Goal: Task Accomplishment & Management: Complete application form

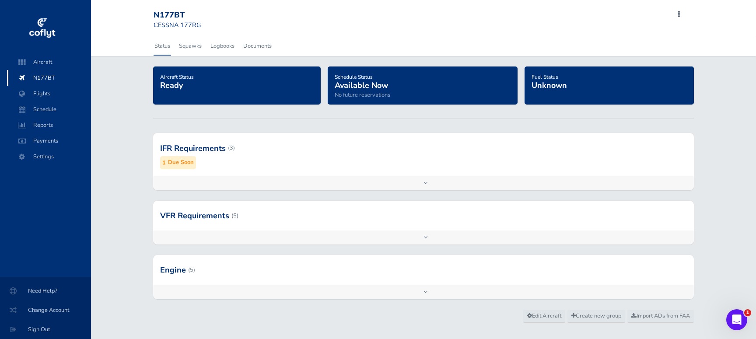
click at [426, 182] on div "Add inspection Edit" at bounding box center [423, 183] width 541 height 14
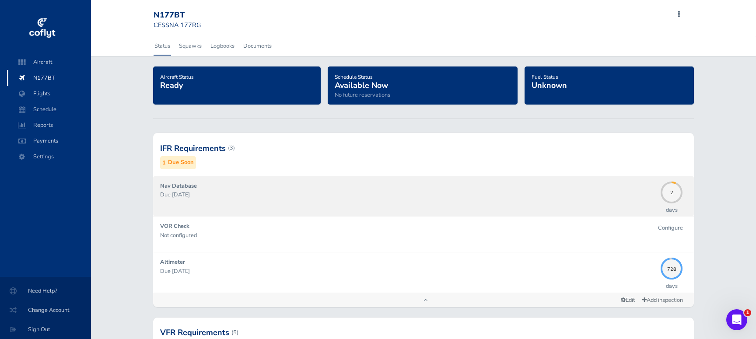
click at [426, 186] on div "Nav Database Due 09/04/2025" at bounding box center [408, 196] width 497 height 29
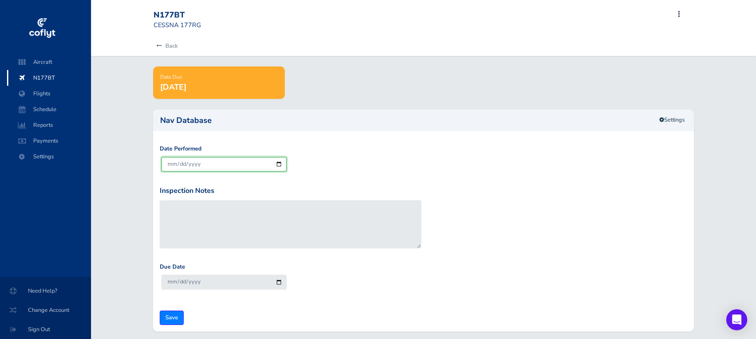
click at [280, 165] on input "2025-09-02" at bounding box center [223, 164] width 125 height 14
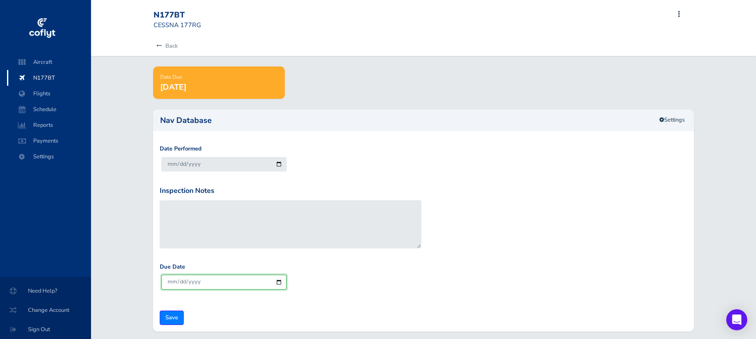
click at [279, 283] on input "2028-01-31" at bounding box center [223, 282] width 125 height 14
click at [205, 283] on input "2028-01-31" at bounding box center [223, 282] width 125 height 14
type input "2025-10-02"
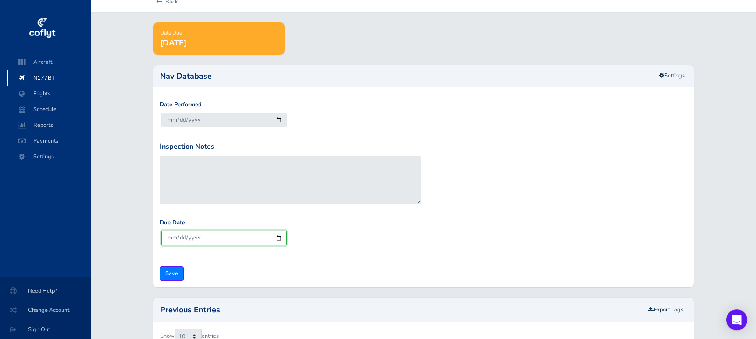
scroll to position [45, 0]
click at [173, 272] on input "Save" at bounding box center [172, 273] width 24 height 14
type input "Update Inspection"
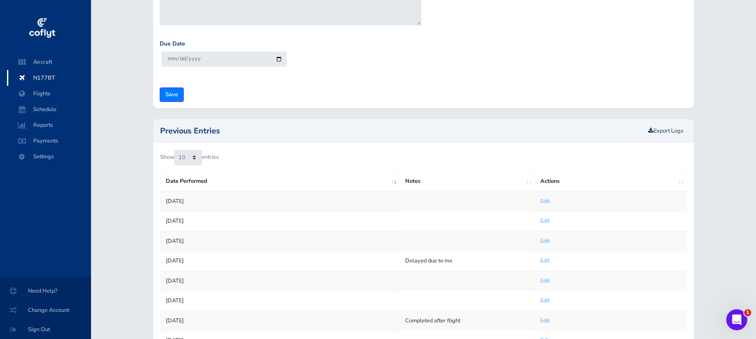
scroll to position [268, 0]
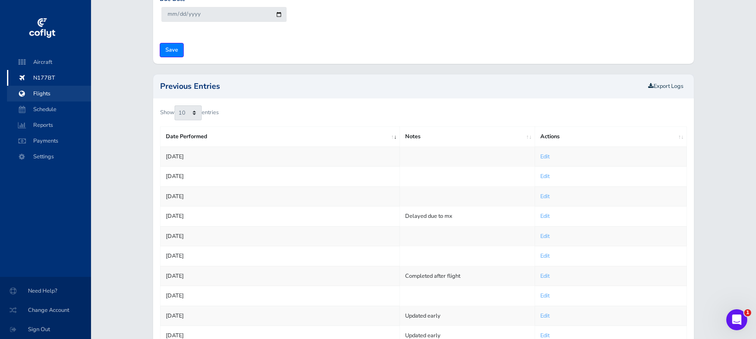
click at [32, 95] on span "Flights" at bounding box center [49, 94] width 67 height 16
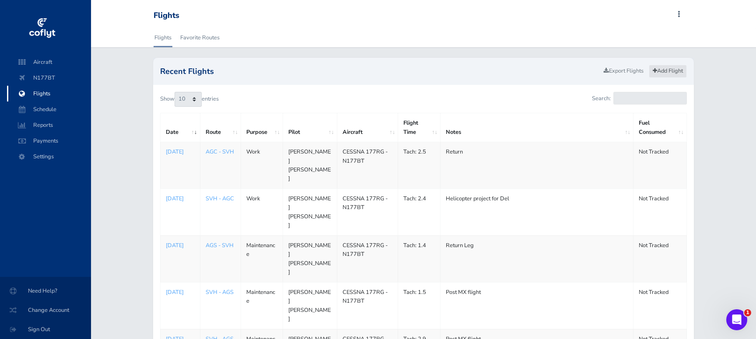
click at [663, 71] on link "Add Flight" at bounding box center [668, 71] width 38 height 13
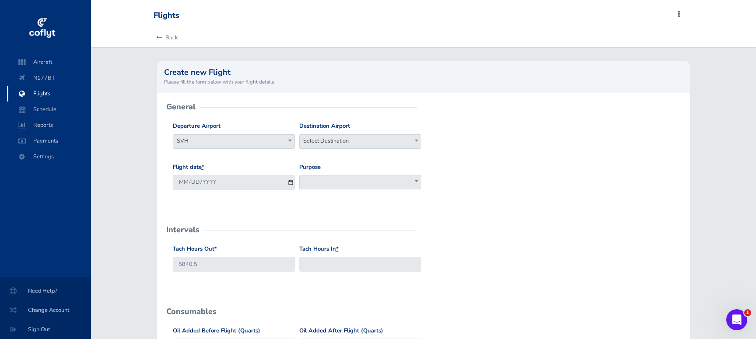
click at [343, 143] on span "Select Destination" at bounding box center [360, 141] width 121 height 12
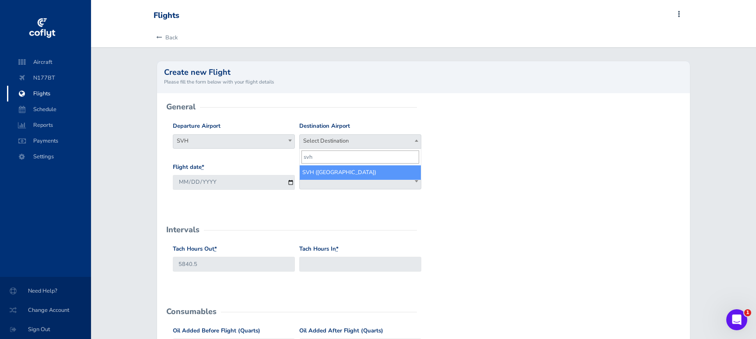
type input "svh"
select select "SVH"
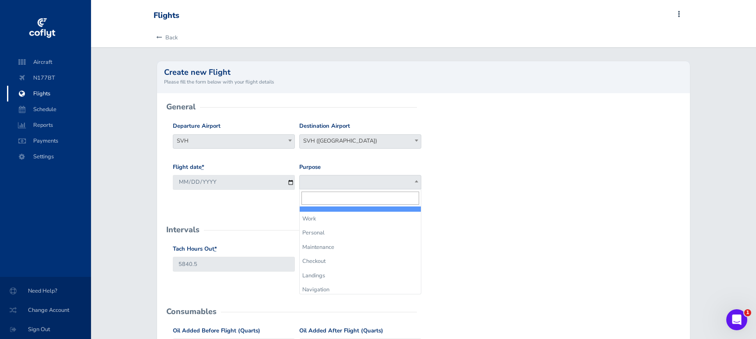
click at [321, 182] on span at bounding box center [360, 182] width 122 height 14
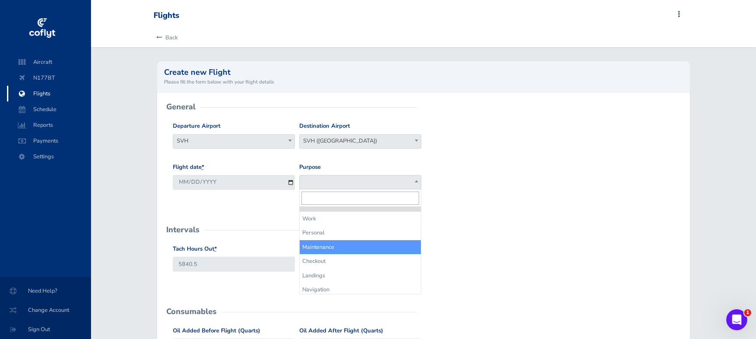
select select "Maintenance"
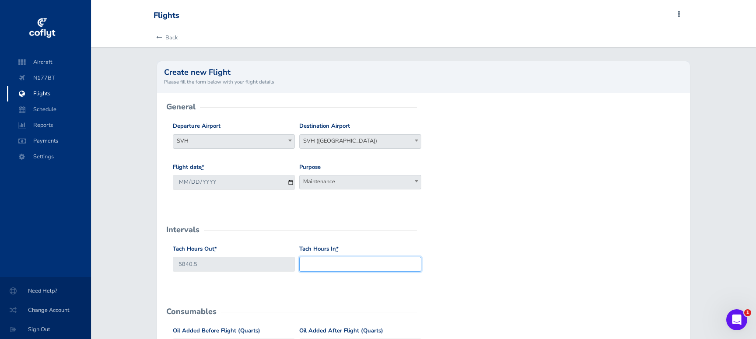
click at [313, 266] on input "Tach Hours In *" at bounding box center [360, 264] width 122 height 14
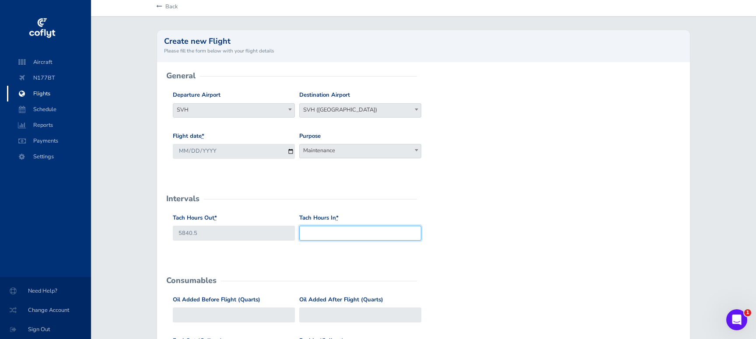
scroll to position [45, 0]
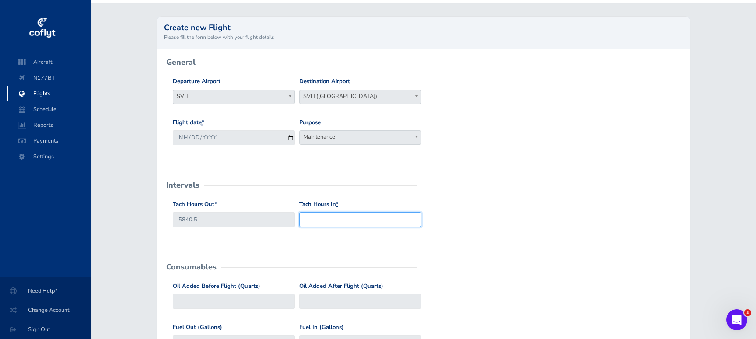
click at [378, 218] on input "Tach Hours In *" at bounding box center [360, 219] width 122 height 14
type input "5840.9"
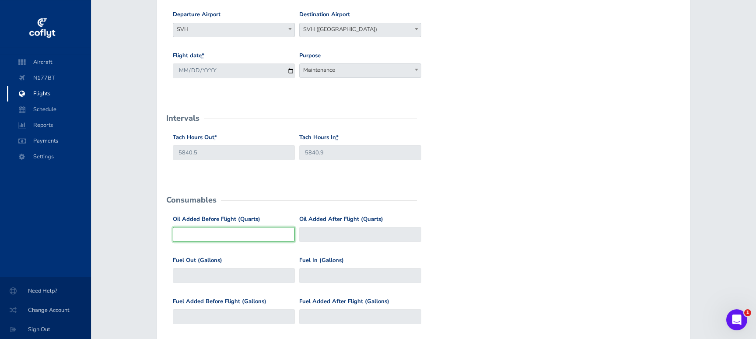
scroll to position [134, 0]
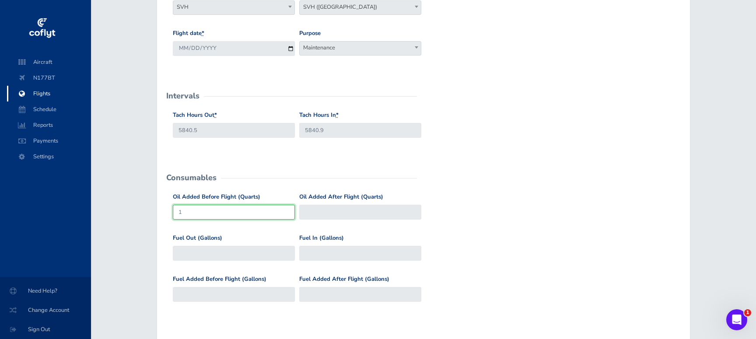
type input "1"
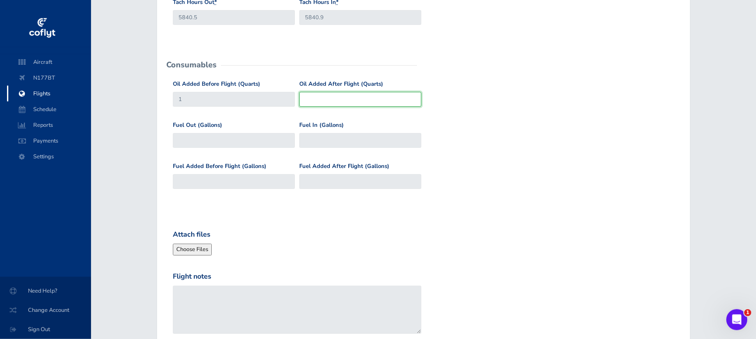
scroll to position [268, 0]
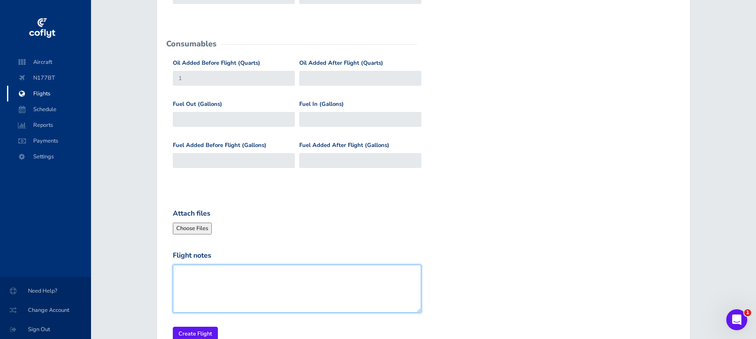
click at [350, 273] on textarea "Flight notes" at bounding box center [297, 289] width 249 height 48
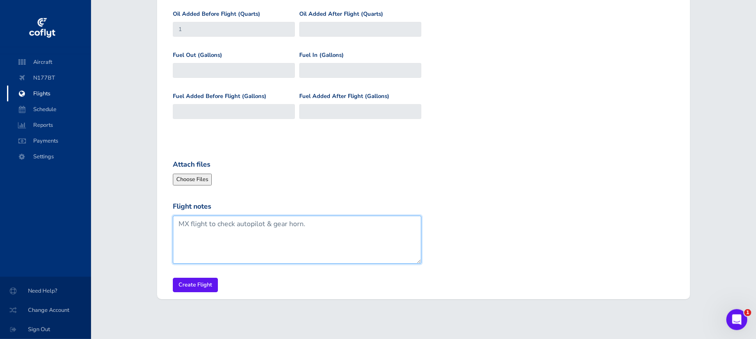
scroll to position [320, 0]
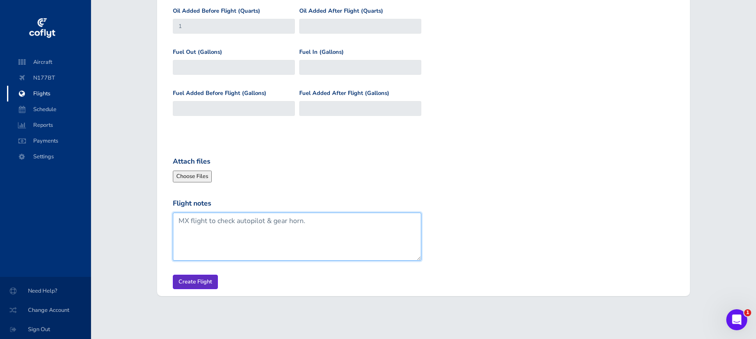
type textarea "MX flight to check autopilot & gear horn."
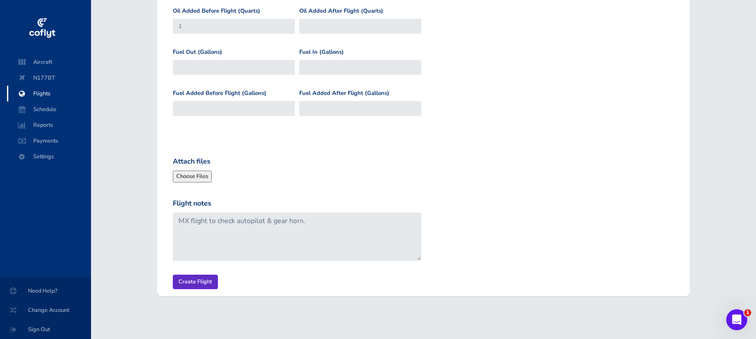
click at [185, 277] on input "Create Flight" at bounding box center [195, 282] width 45 height 14
